Goal: Check status: Check status

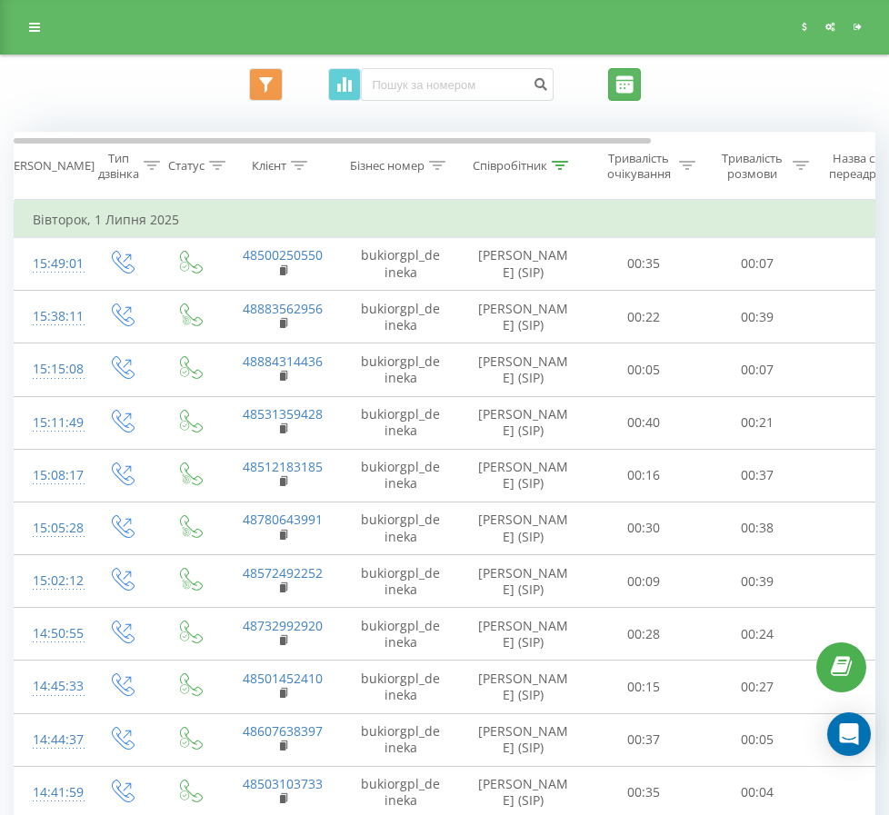
click at [641, 92] on input "01.07.2025 - 01.07.2025" at bounding box center [624, 84] width 33 height 33
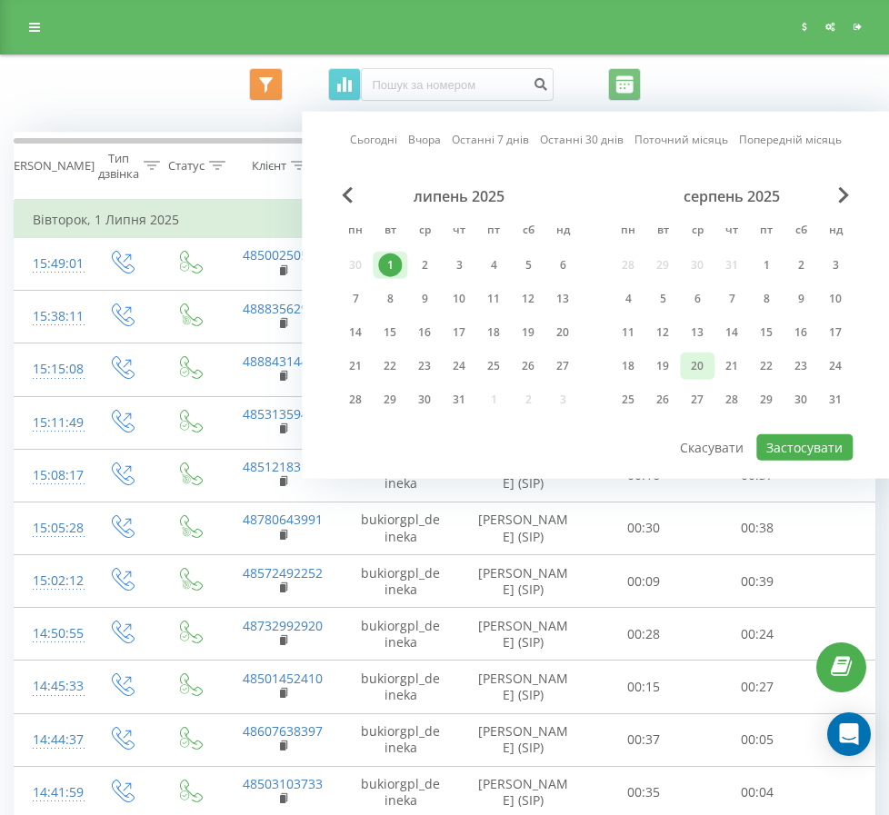
click at [691, 353] on div "20" at bounding box center [697, 366] width 35 height 27
click at [781, 450] on button "Застосувати" at bounding box center [804, 447] width 96 height 26
type input "[DATE] - [DATE]"
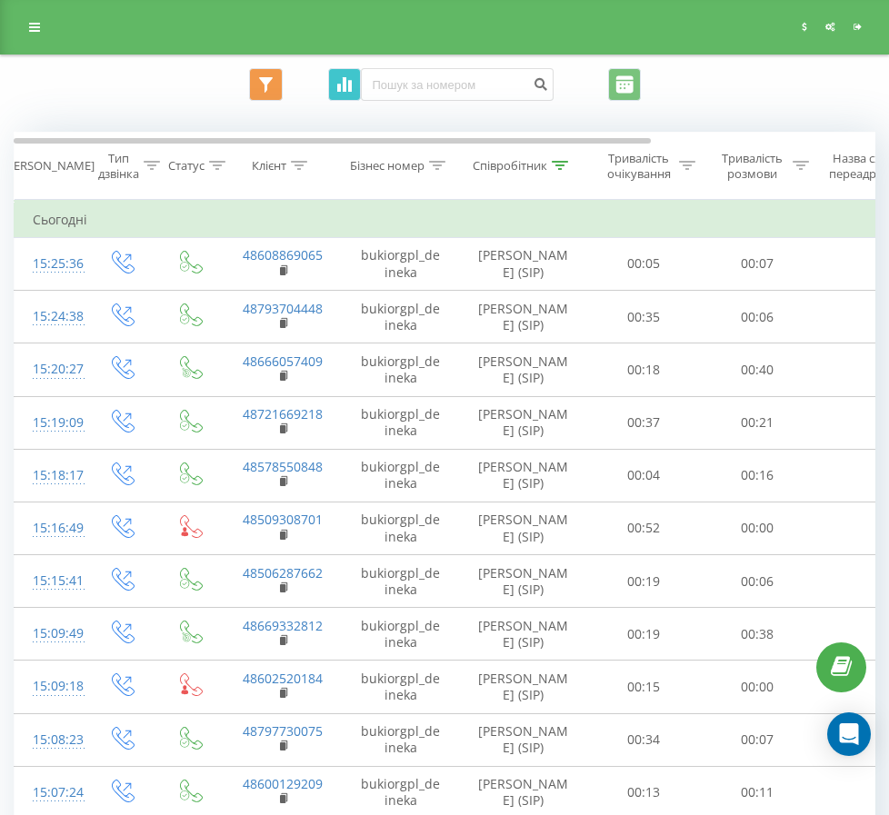
click at [361, 75] on button "Графік" at bounding box center [344, 84] width 33 height 33
